Goal: Download file/media

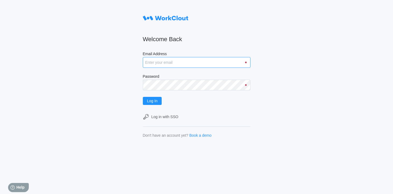
type input "[EMAIL_ADDRESS][DOMAIN_NAME]"
click at [199, 61] on input "[EMAIL_ADDRESS][DOMAIN_NAME]" at bounding box center [196, 62] width 107 height 11
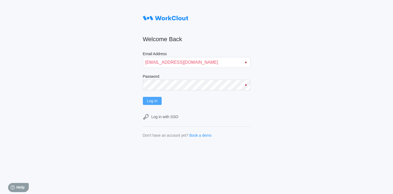
click at [150, 101] on span "Log In" at bounding box center [152, 101] width 10 height 4
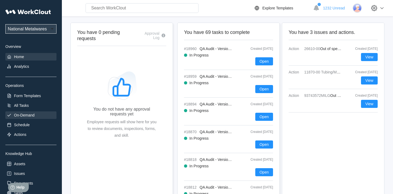
click at [29, 115] on div "On-Demand" at bounding box center [24, 115] width 20 height 4
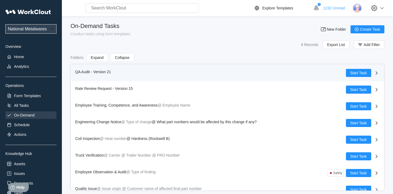
click at [84, 71] on span "QA Audit - Version 21" at bounding box center [93, 72] width 36 height 4
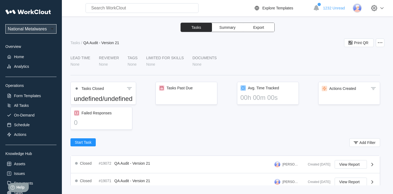
click at [262, 29] on span "Export" at bounding box center [258, 28] width 11 height 4
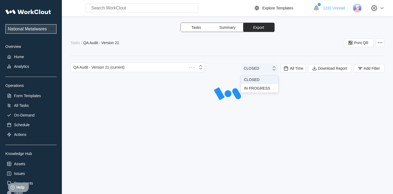
click at [273, 71] on icon at bounding box center [274, 68] width 6 height 6
click at [293, 71] on span "All Time" at bounding box center [292, 68] width 25 height 9
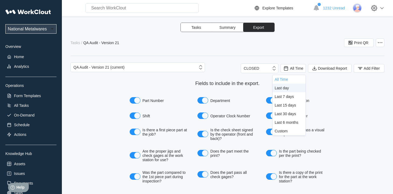
click at [295, 89] on div "Last day" at bounding box center [288, 88] width 29 height 4
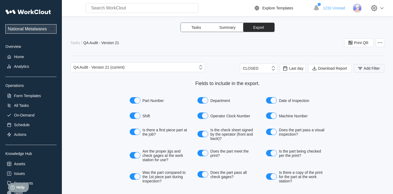
click at [366, 67] on span "Add Filter" at bounding box center [371, 68] width 16 height 4
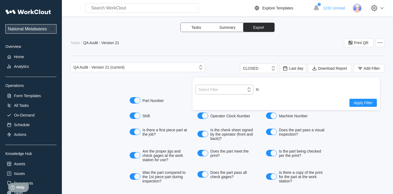
click at [250, 92] on icon at bounding box center [249, 90] width 6 height 6
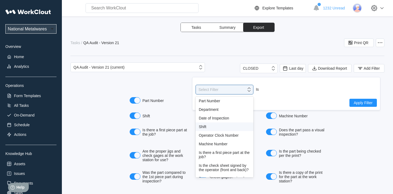
click at [206, 128] on div "Shift" at bounding box center [224, 126] width 51 height 4
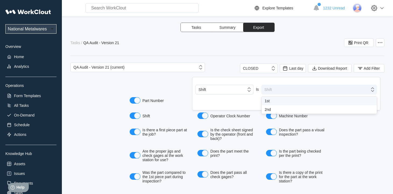
click at [373, 91] on icon at bounding box center [372, 90] width 6 height 6
click at [267, 100] on div "1st" at bounding box center [318, 101] width 109 height 4
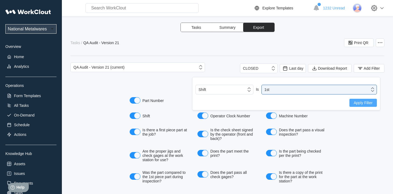
click at [363, 105] on button "Apply Filter" at bounding box center [362, 103] width 27 height 8
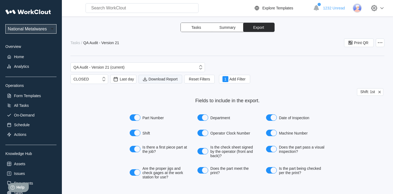
click at [164, 79] on span "Download Report" at bounding box center [162, 79] width 29 height 4
click at [232, 78] on span "Add Filter" at bounding box center [237, 79] width 16 height 4
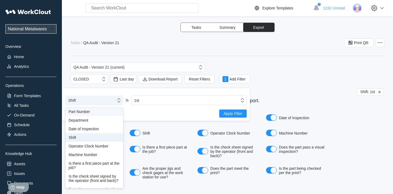
click at [120, 101] on icon at bounding box center [118, 100] width 3 height 4
click at [78, 136] on div "Shift" at bounding box center [94, 137] width 51 height 4
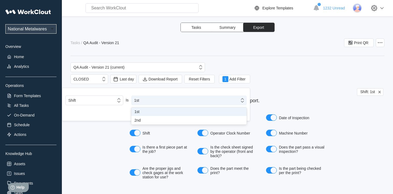
click at [242, 101] on icon at bounding box center [242, 100] width 6 height 6
click at [137, 111] on div "1st" at bounding box center [188, 111] width 109 height 4
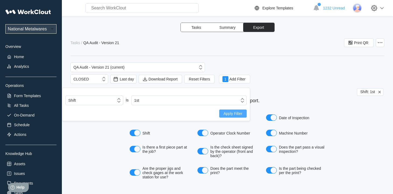
click at [231, 114] on span "Apply Filter" at bounding box center [232, 113] width 19 height 4
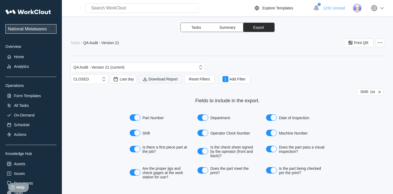
click at [156, 76] on button "Download Report" at bounding box center [160, 79] width 44 height 9
